Goal: Check status: Check status

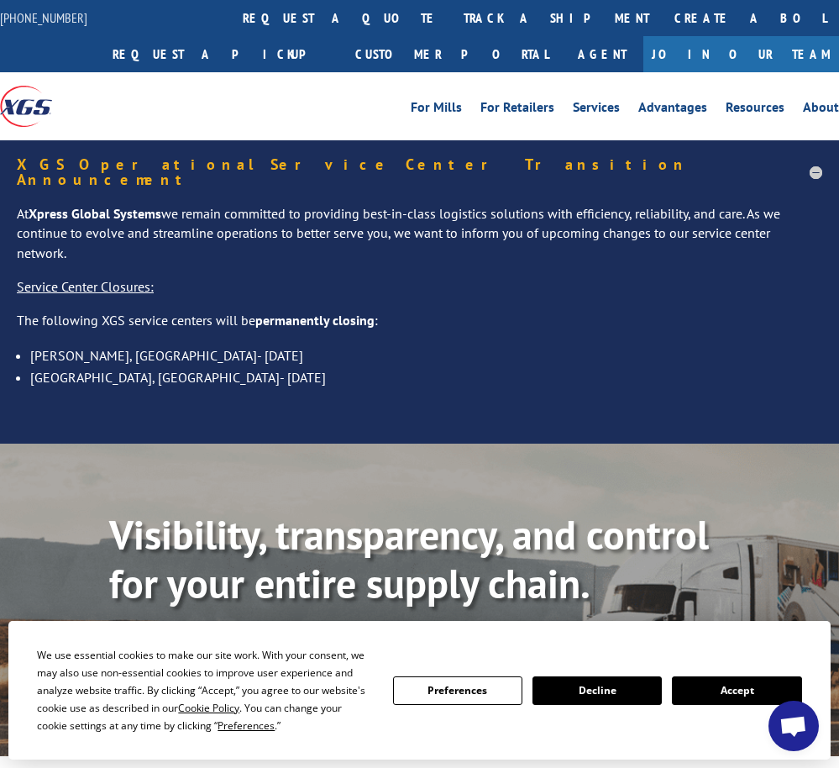
click at [744, 681] on button "Accept" at bounding box center [736, 690] width 129 height 29
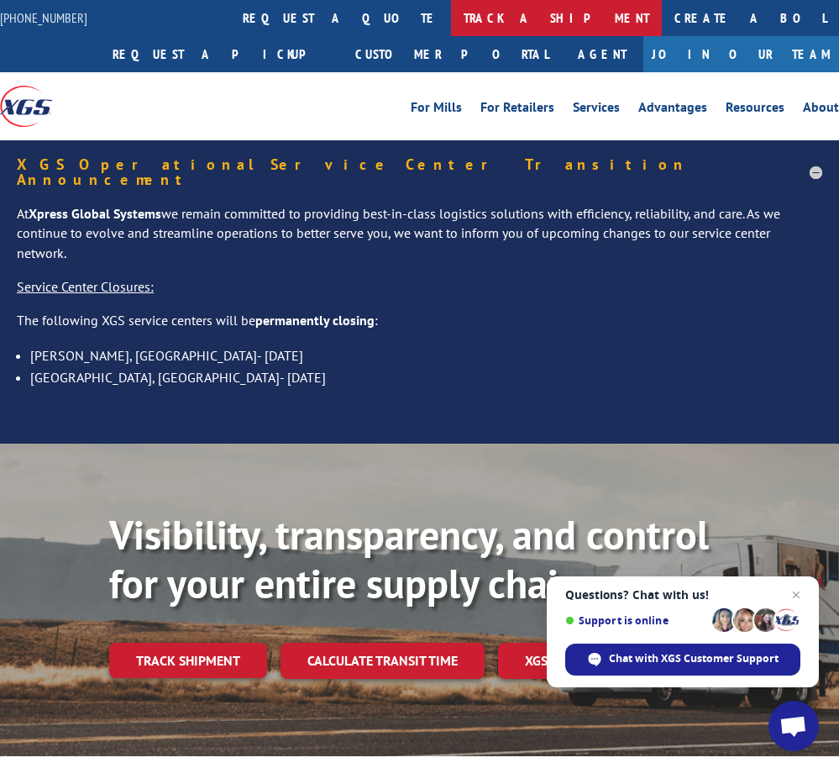
click at [451, 16] on link "track a shipment" at bounding box center [556, 18] width 211 height 36
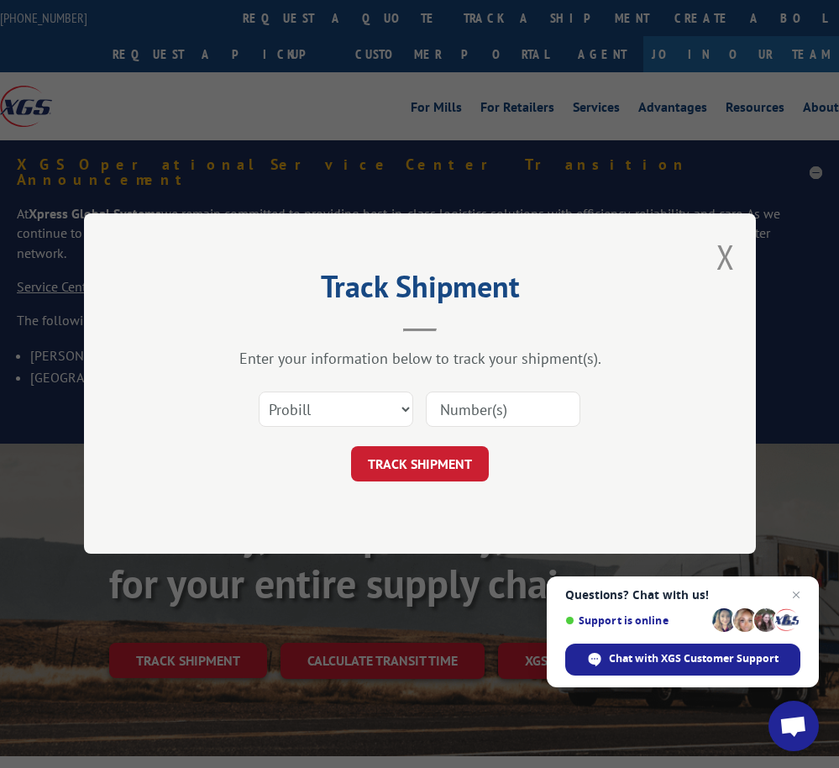
click at [453, 406] on input at bounding box center [503, 409] width 155 height 35
paste input "SO1574320"
type input "SO1574320"
click at [437, 464] on button "TRACK SHIPMENT" at bounding box center [420, 464] width 138 height 35
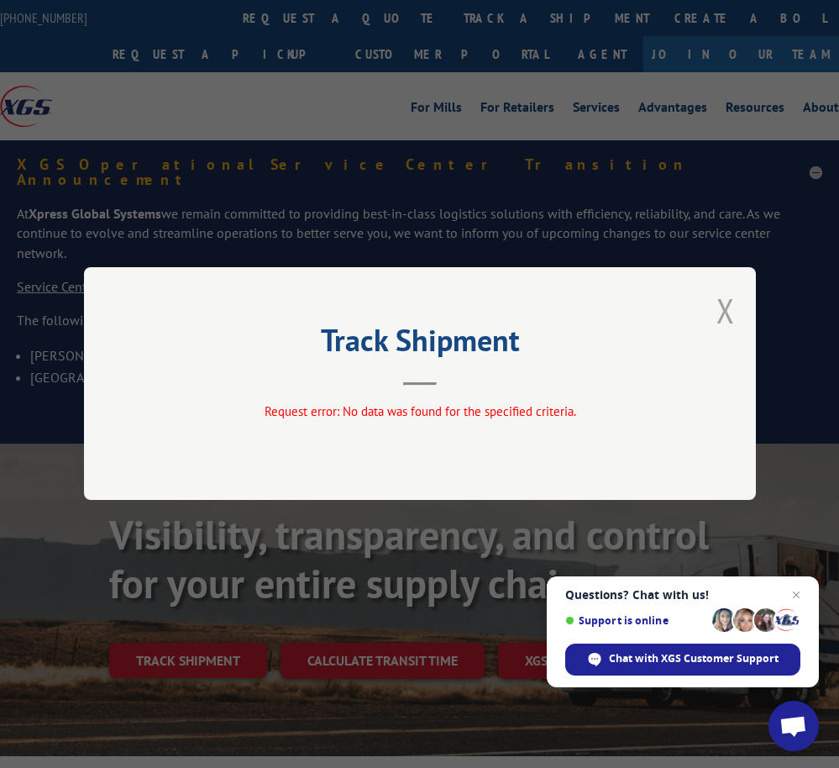
click at [726, 311] on button "Close modal" at bounding box center [726, 310] width 18 height 45
